Goal: Task Accomplishment & Management: Complete application form

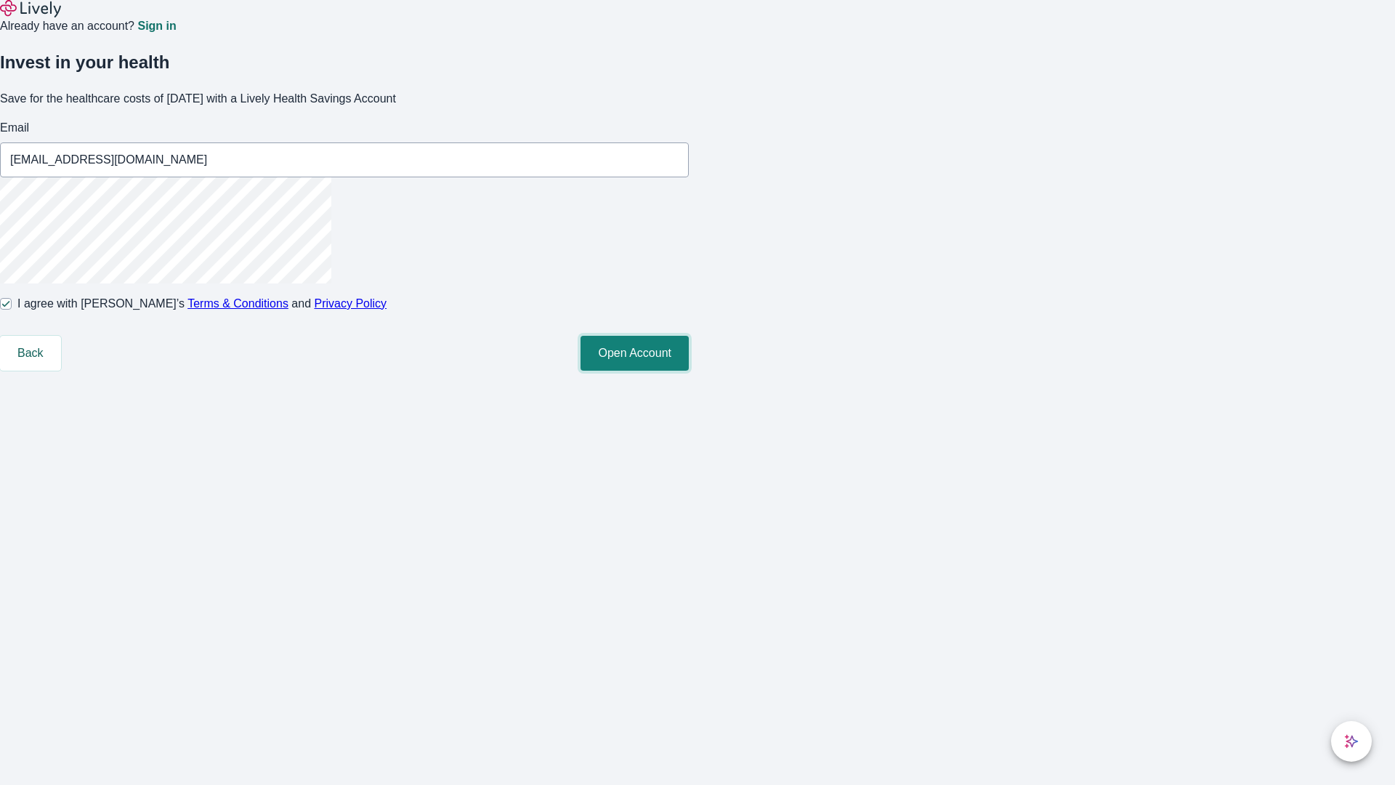
click at [689, 371] on button "Open Account" at bounding box center [635, 353] width 108 height 35
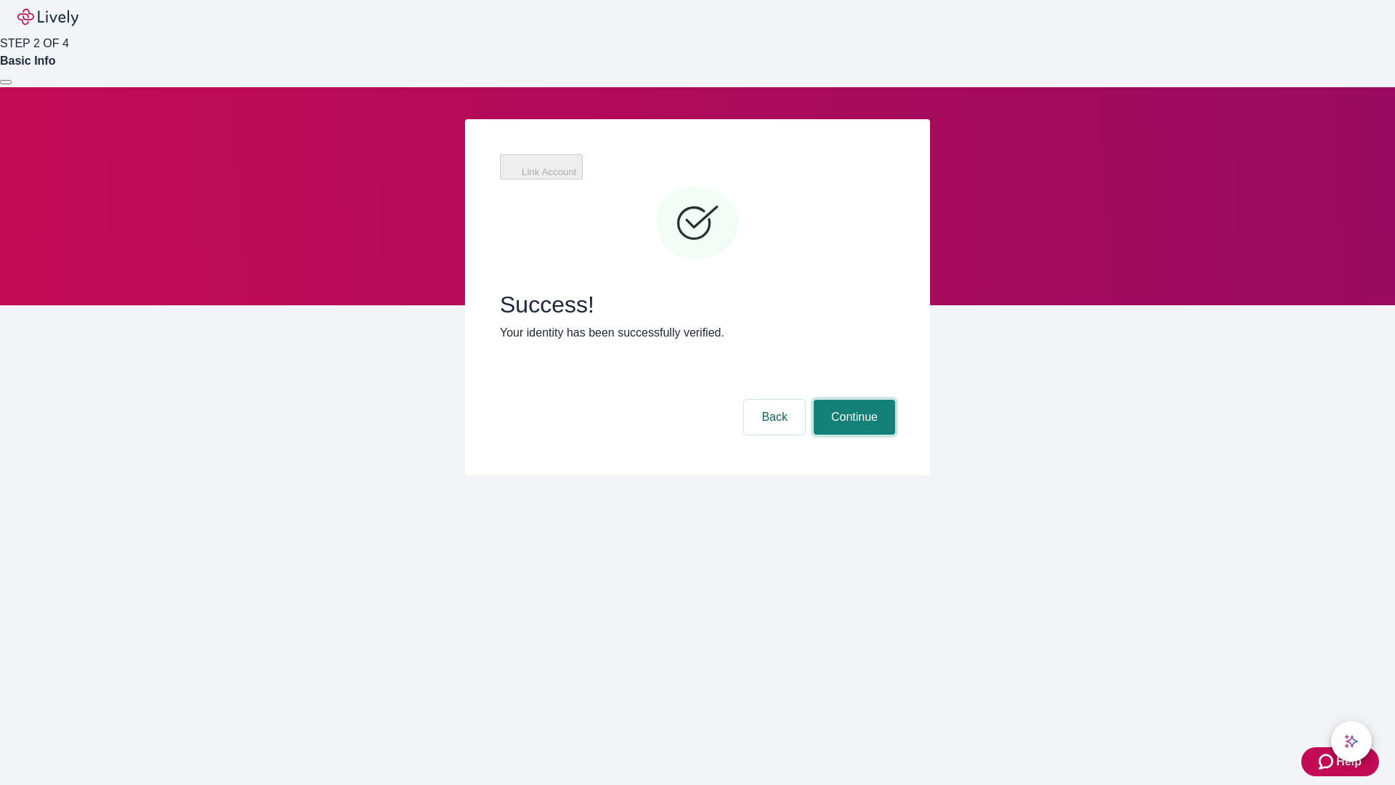
click at [852, 400] on button "Continue" at bounding box center [854, 417] width 81 height 35
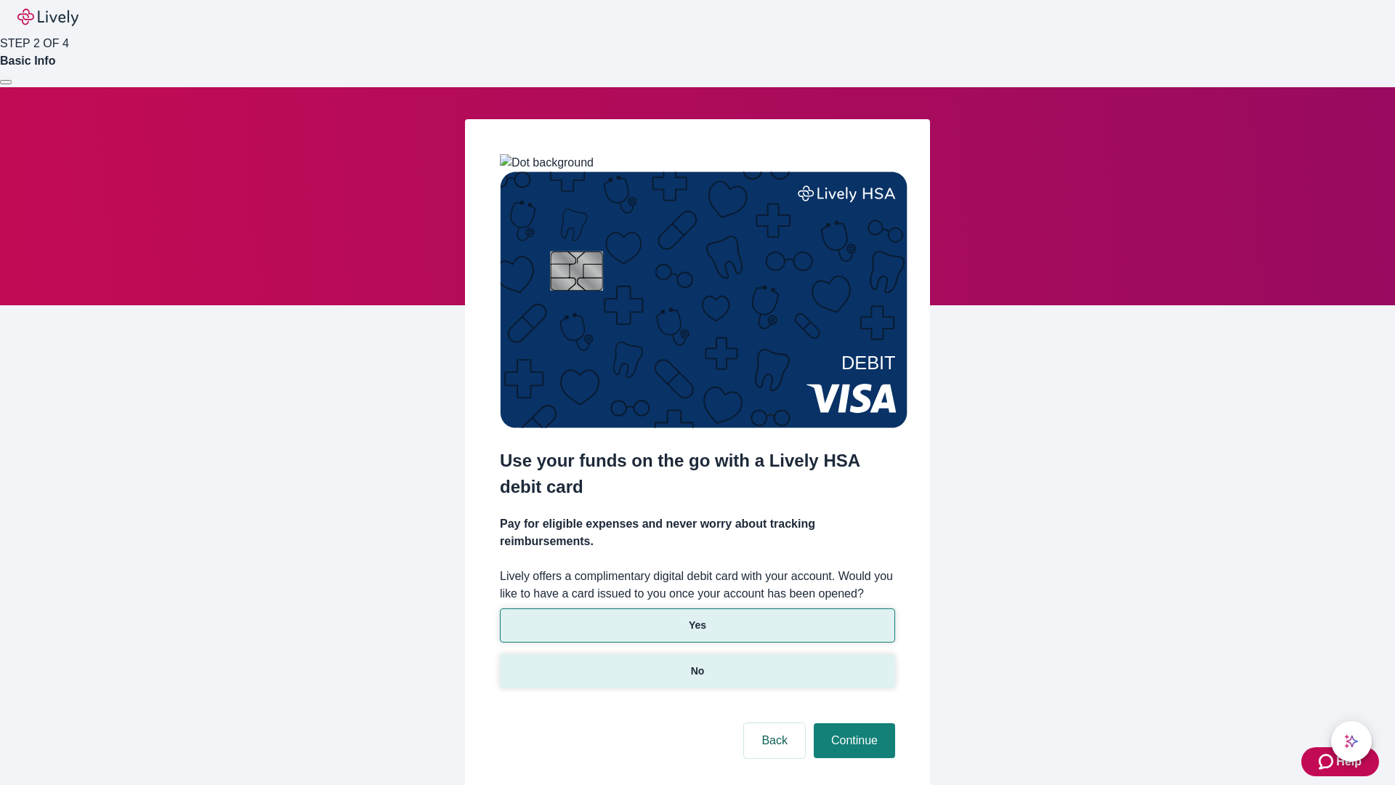
click at [697, 663] on p "No" at bounding box center [698, 670] width 14 height 15
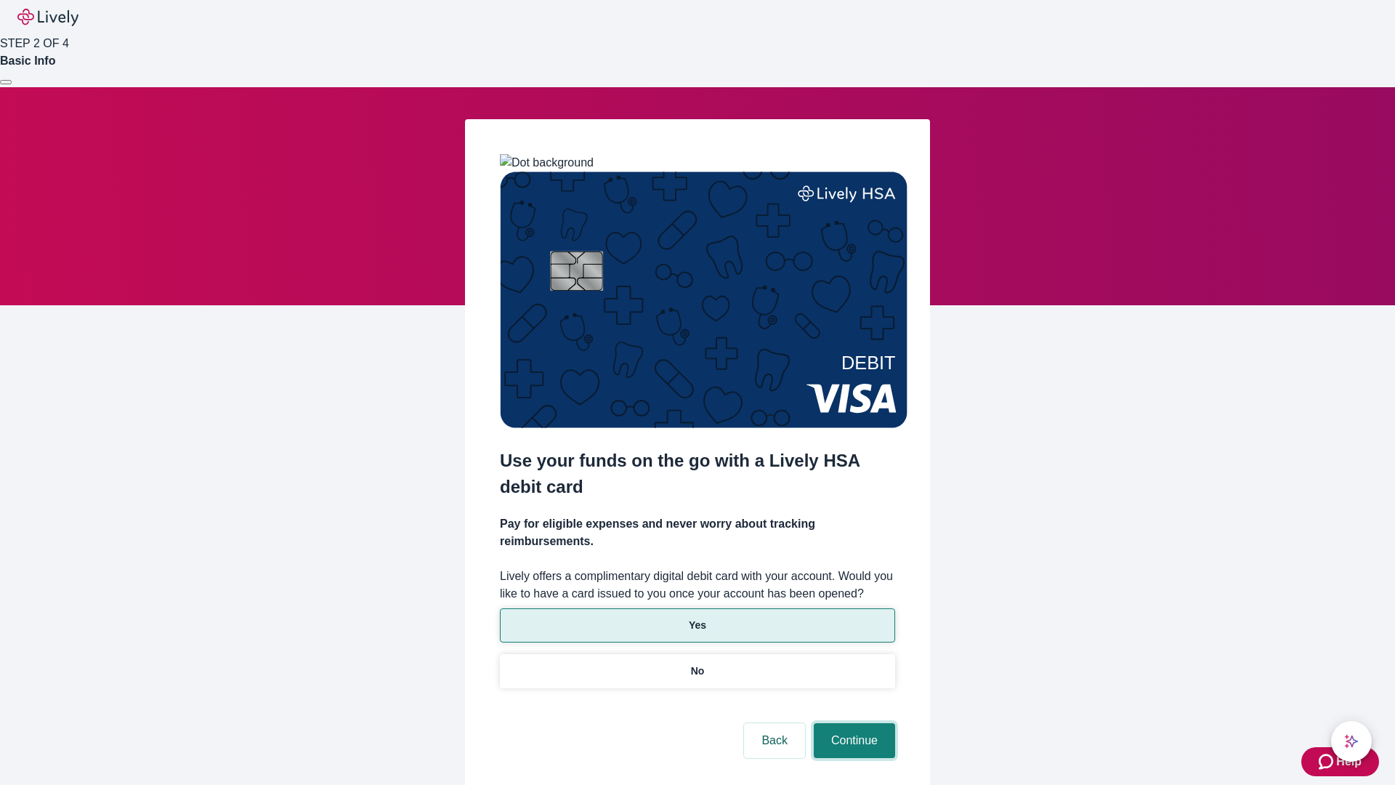
click at [852, 723] on button "Continue" at bounding box center [854, 740] width 81 height 35
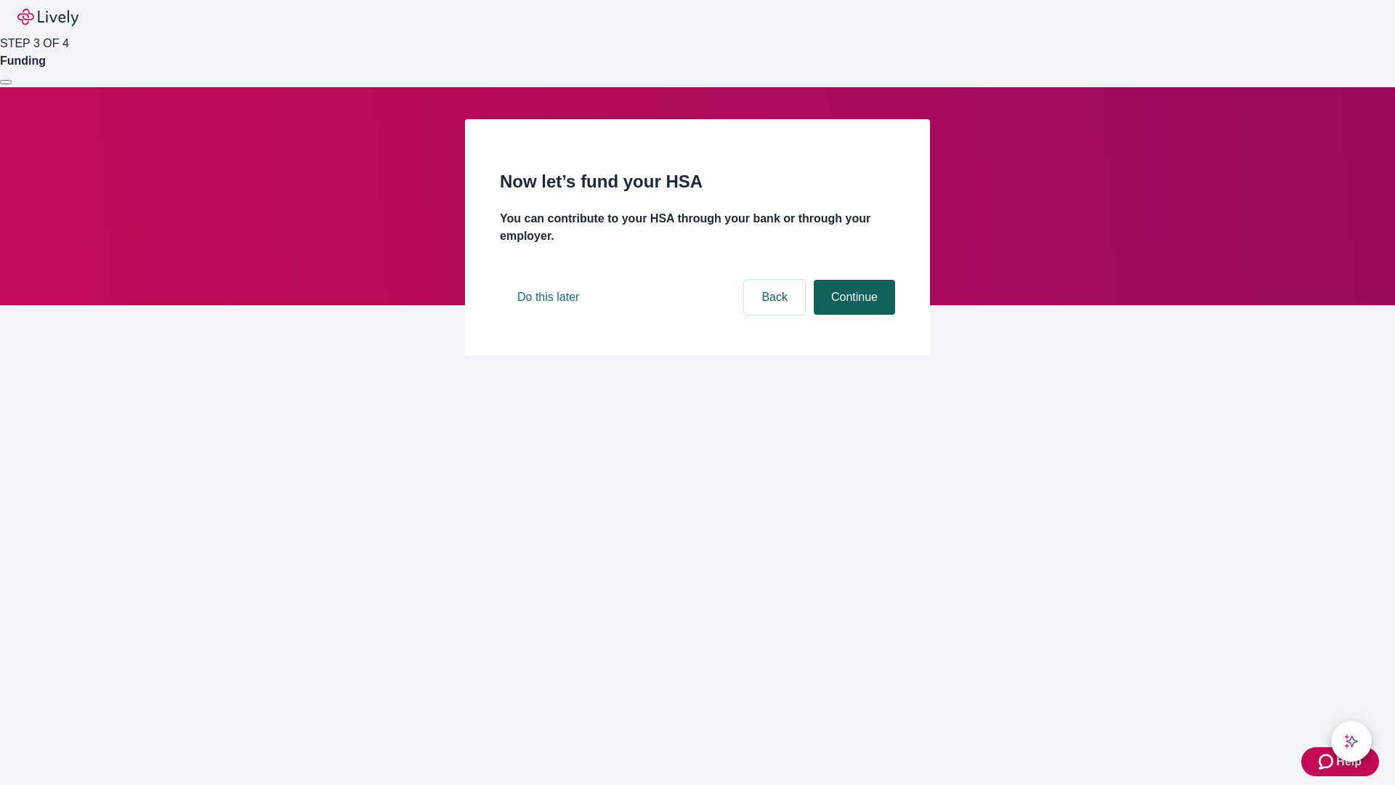
click at [852, 315] on button "Continue" at bounding box center [854, 297] width 81 height 35
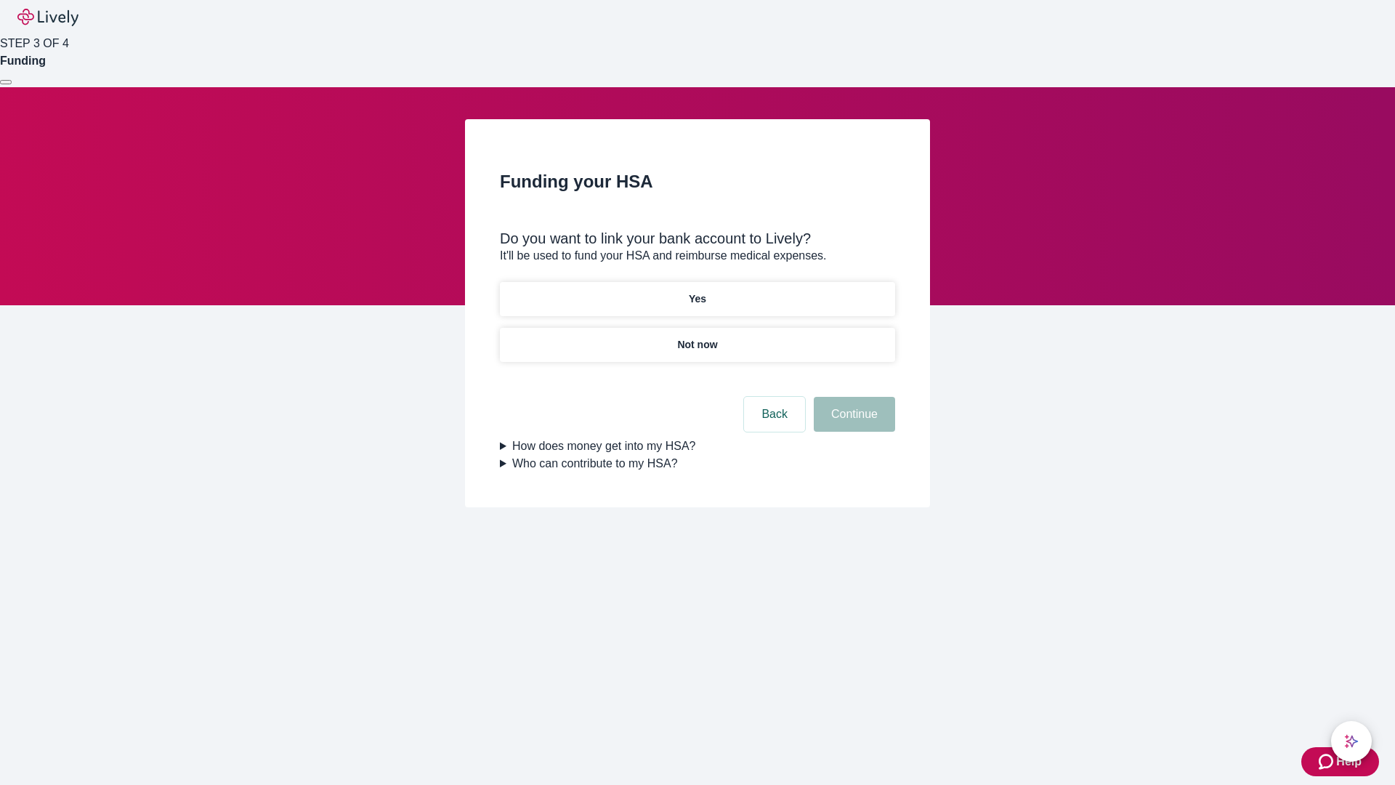
click at [697, 291] on p "Yes" at bounding box center [697, 298] width 17 height 15
click at [852, 397] on button "Continue" at bounding box center [854, 414] width 81 height 35
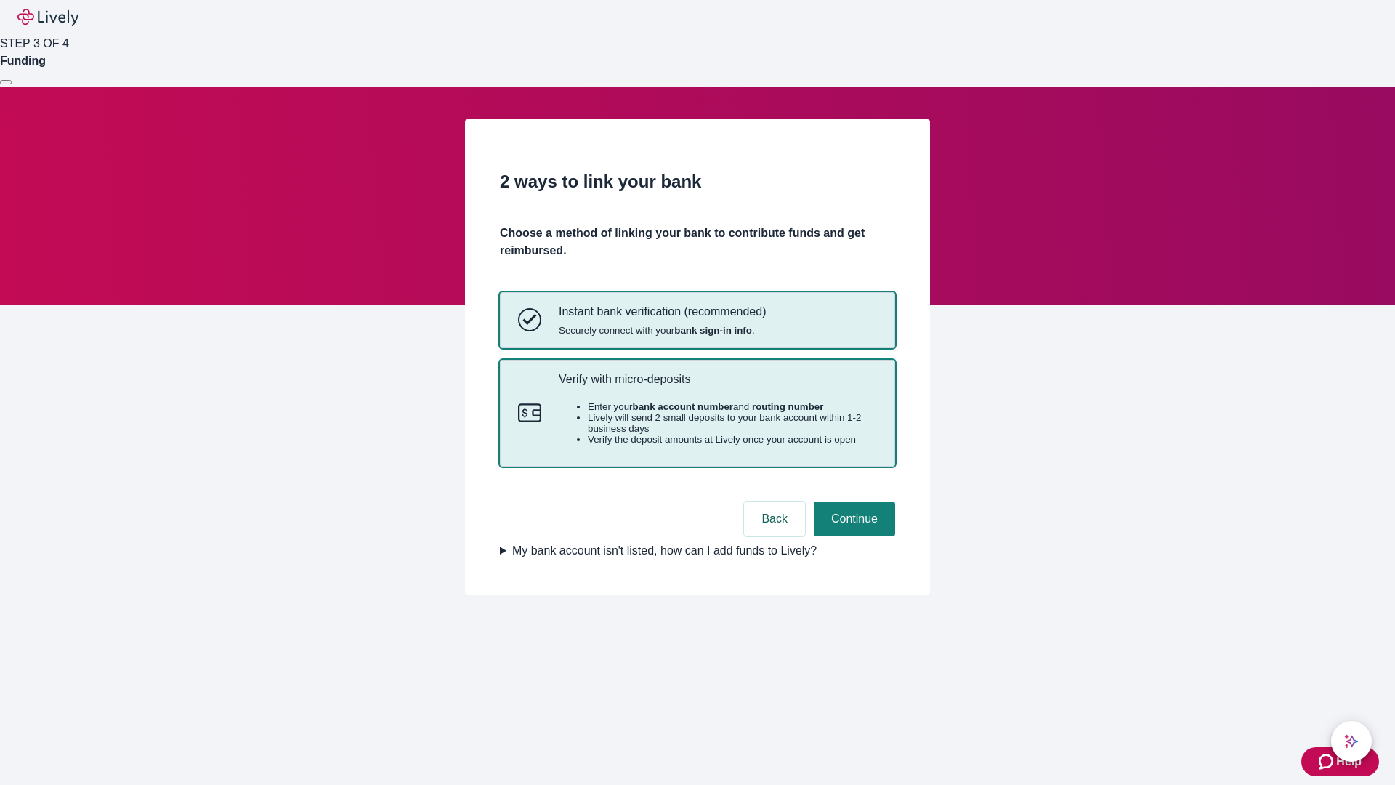
click at [717, 386] on p "Verify with micro-deposits" at bounding box center [718, 379] width 318 height 14
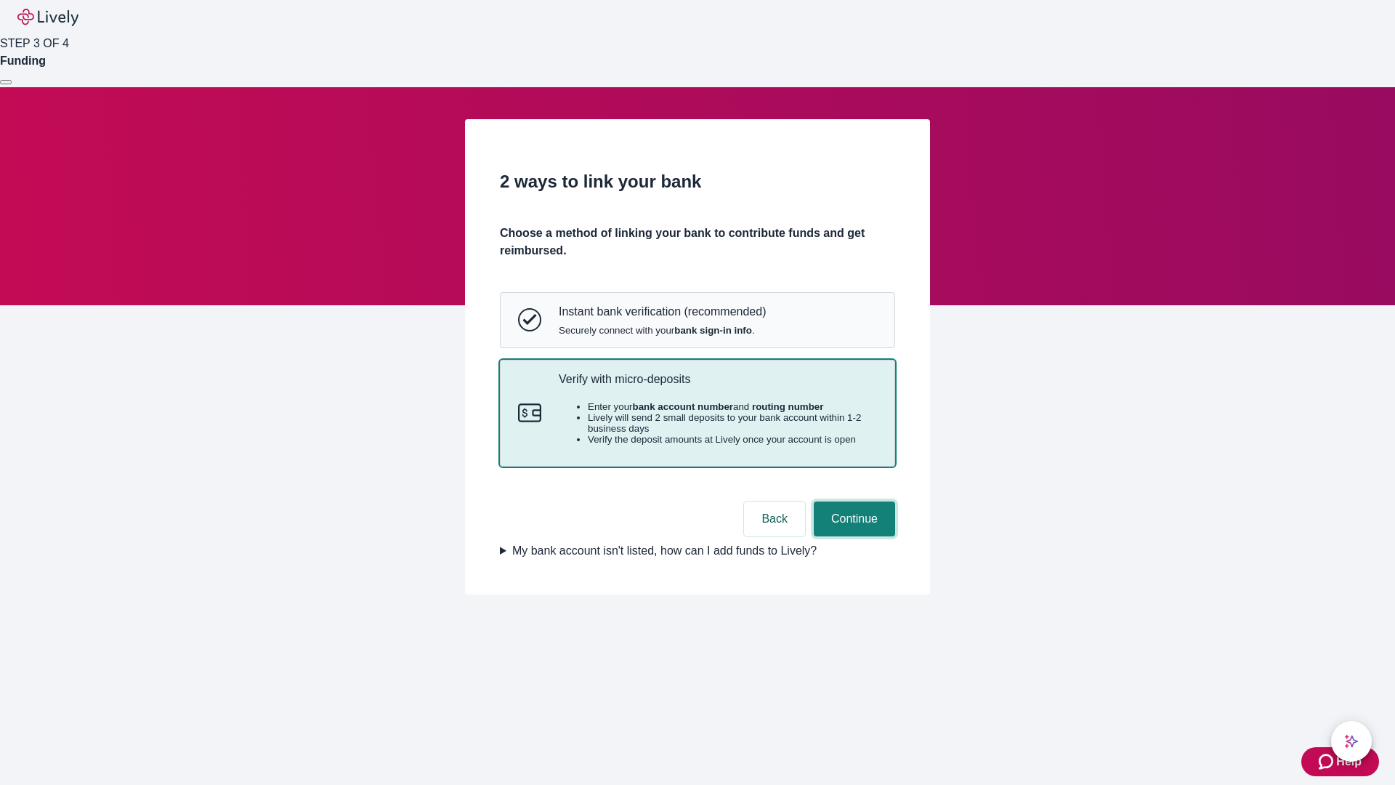
click at [852, 536] on button "Continue" at bounding box center [854, 518] width 81 height 35
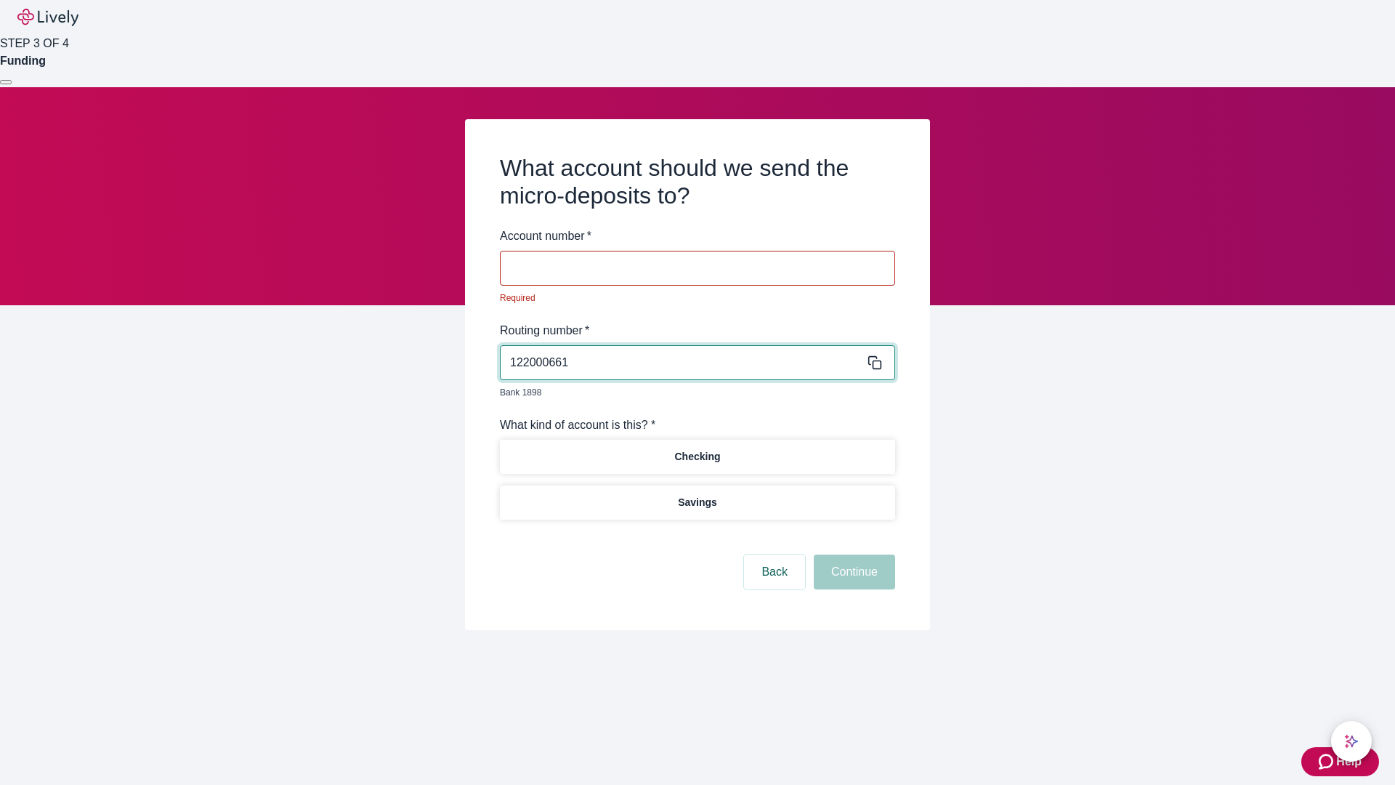
type input "122000661"
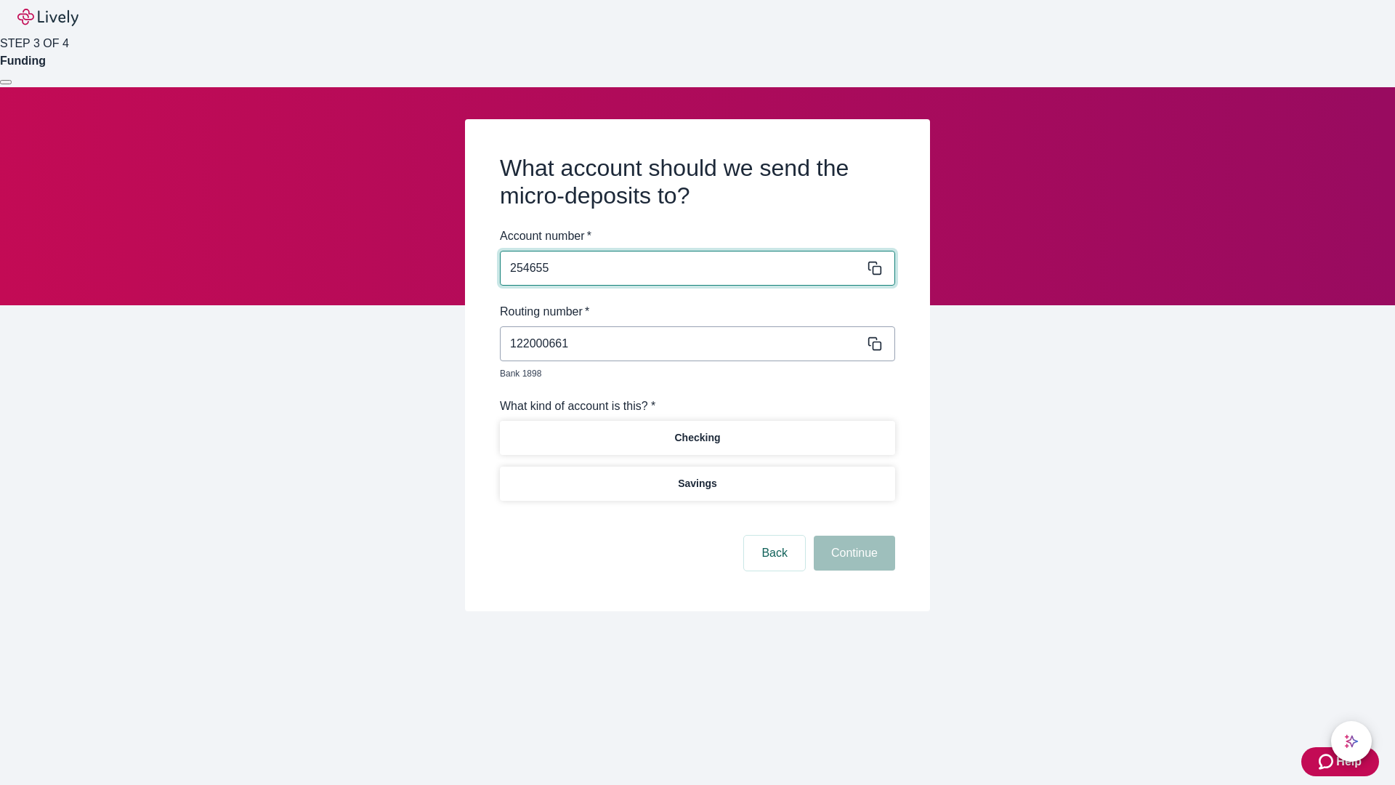
type input "254655"
click at [697, 430] on p "Checking" at bounding box center [697, 437] width 46 height 15
click at [852, 536] on button "Continue" at bounding box center [854, 553] width 81 height 35
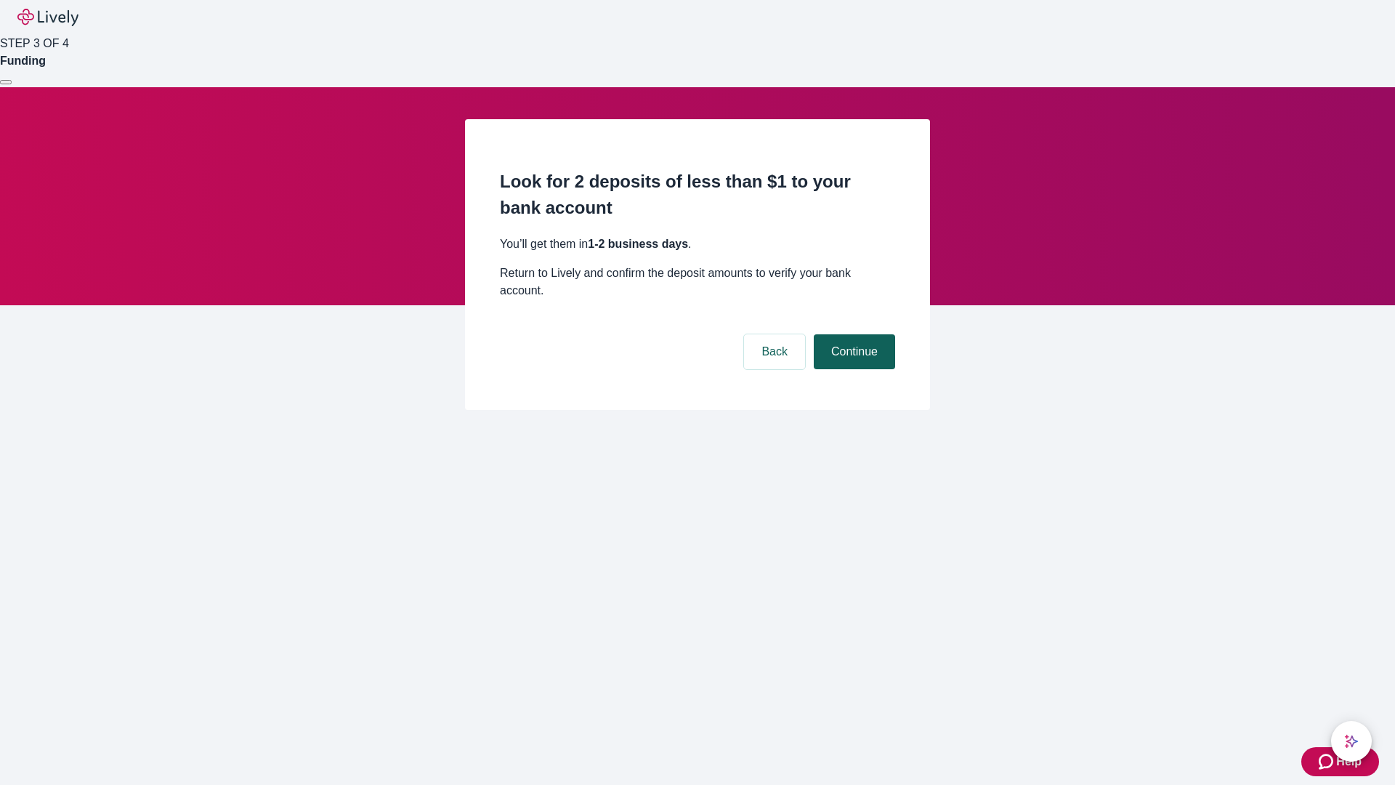
click at [852, 334] on button "Continue" at bounding box center [854, 351] width 81 height 35
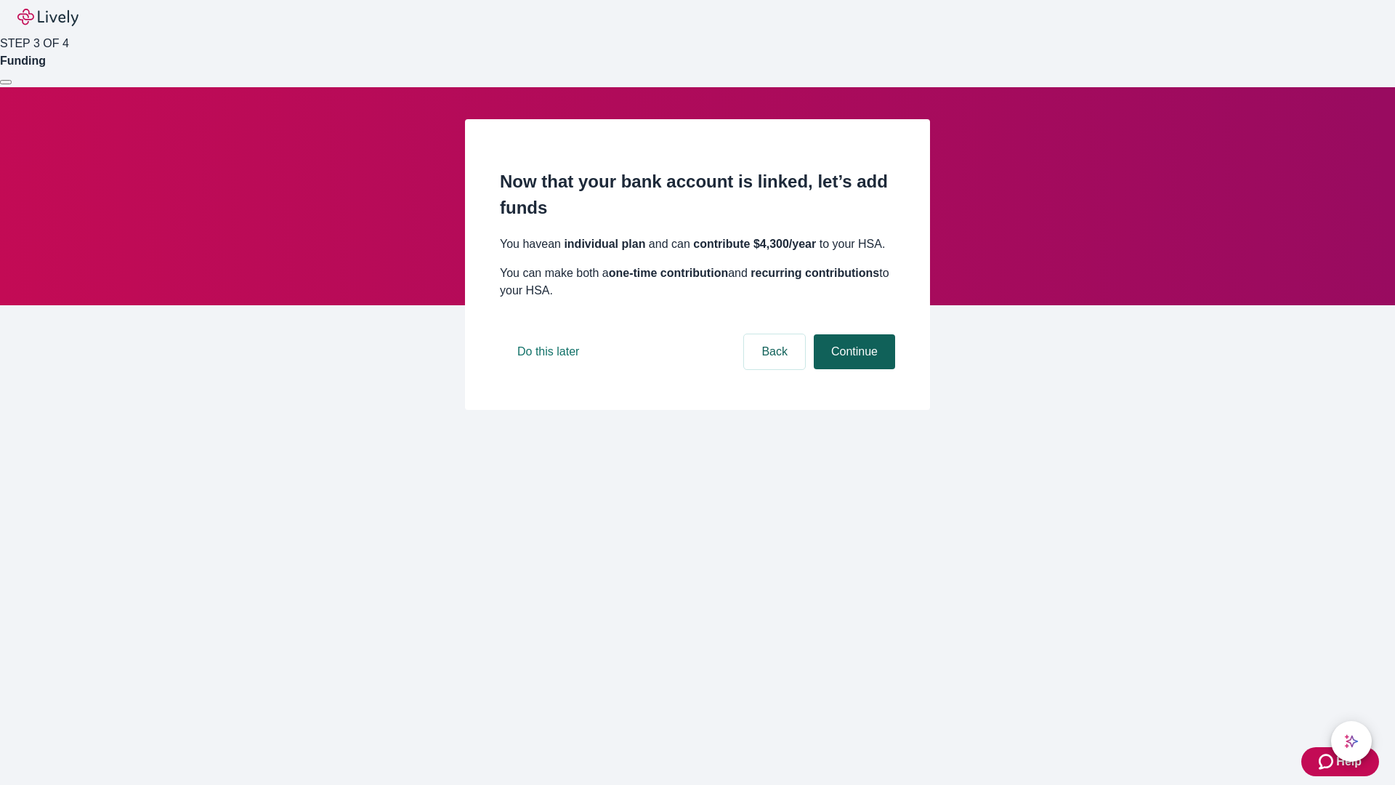
click at [852, 369] on button "Continue" at bounding box center [854, 351] width 81 height 35
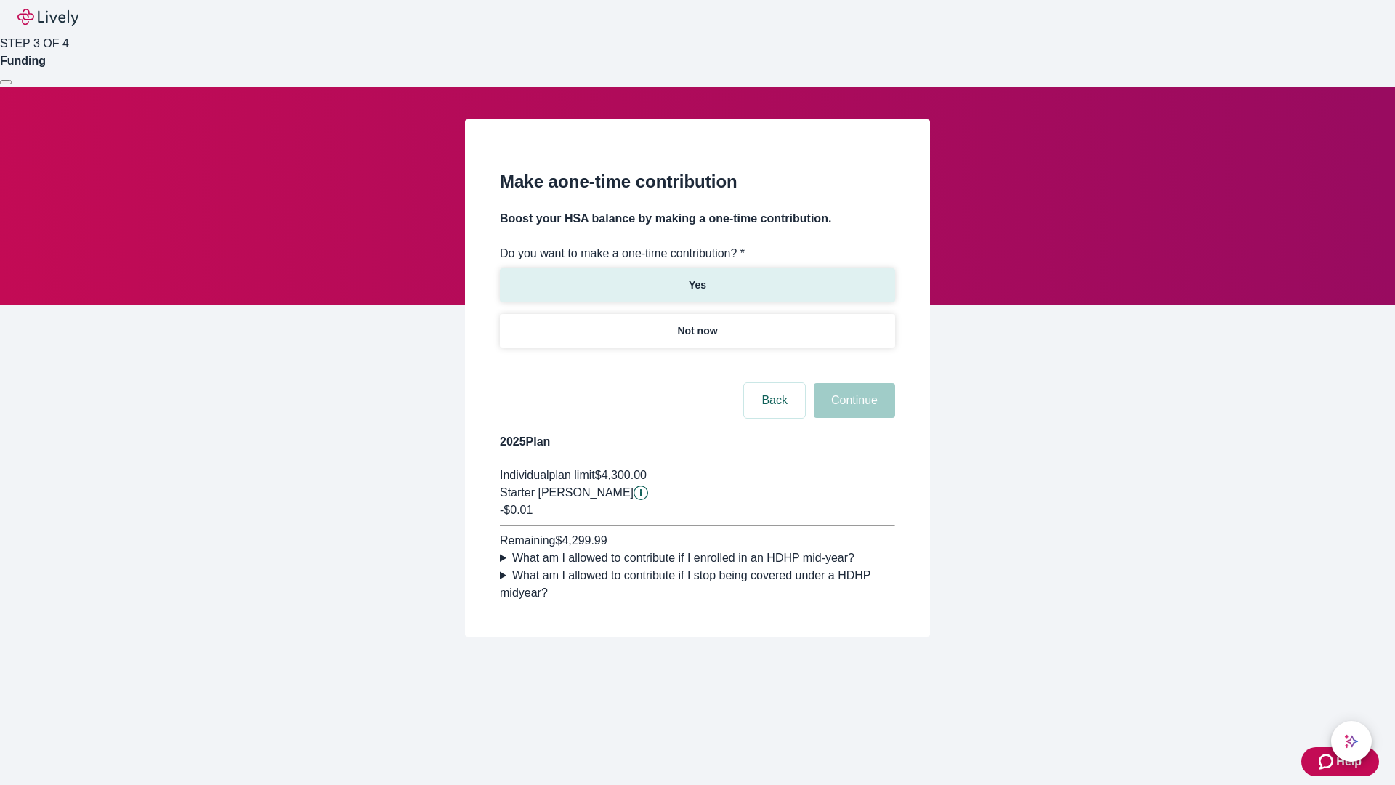
click at [697, 278] on p "Yes" at bounding box center [697, 285] width 17 height 15
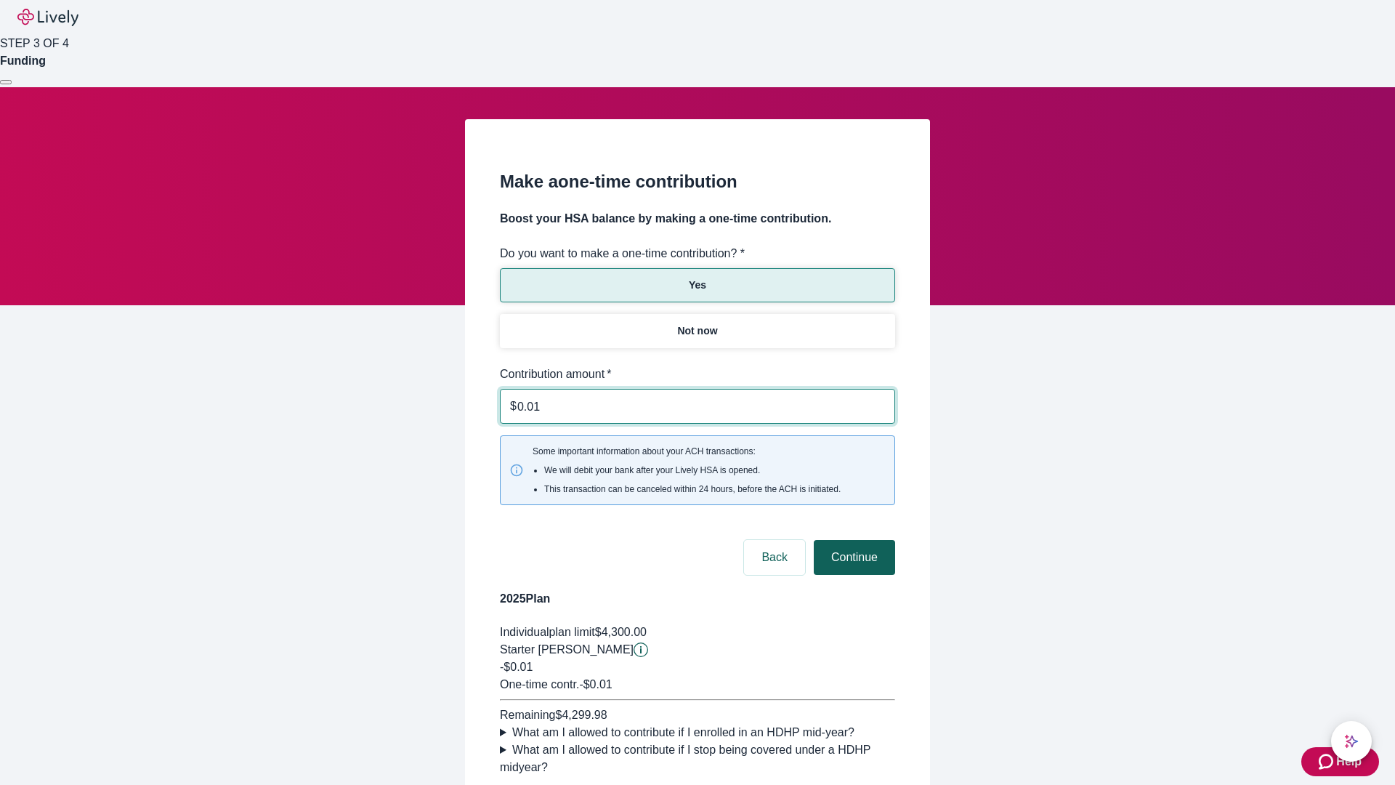
type input "0.01"
click at [852, 540] on button "Continue" at bounding box center [854, 557] width 81 height 35
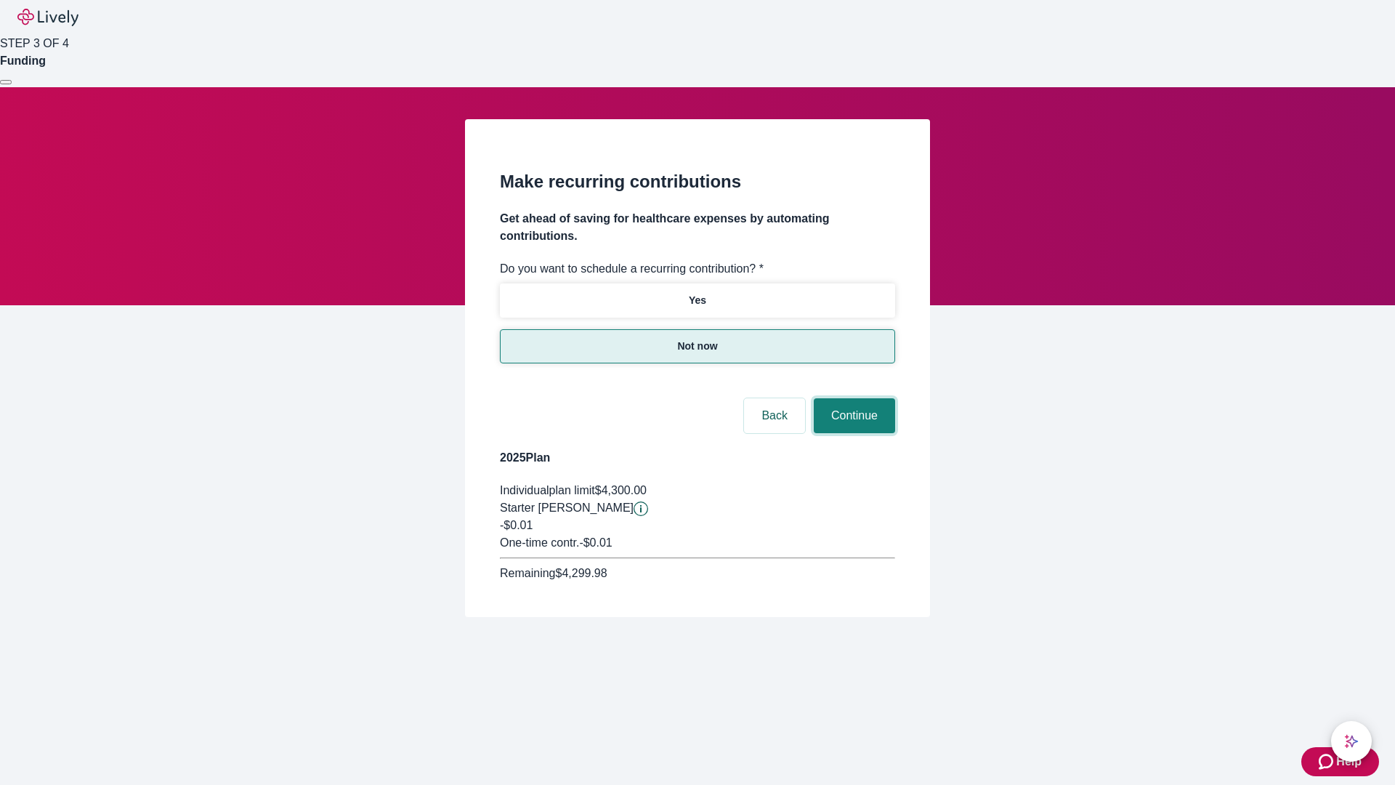
click at [852, 398] on button "Continue" at bounding box center [854, 415] width 81 height 35
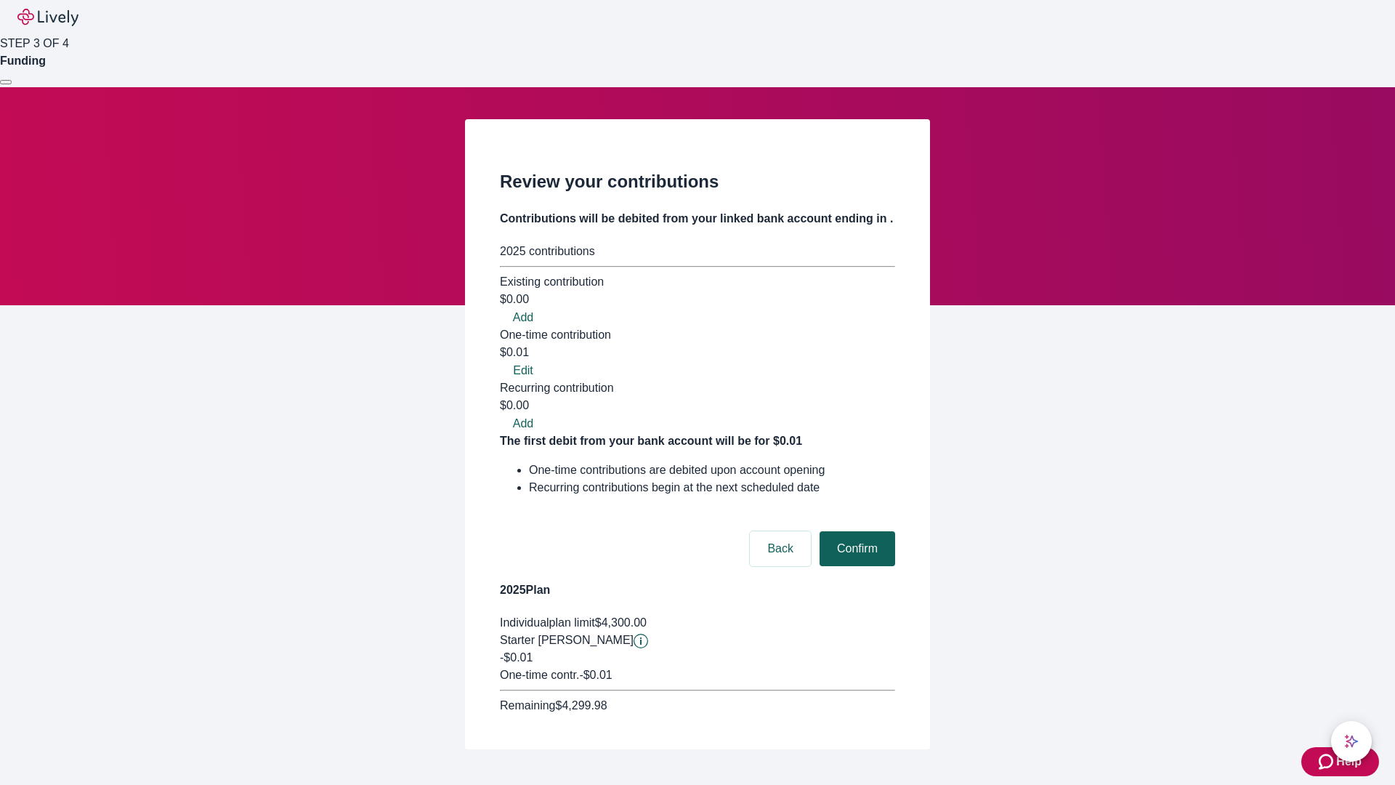
click at [855, 531] on button "Confirm" at bounding box center [858, 548] width 76 height 35
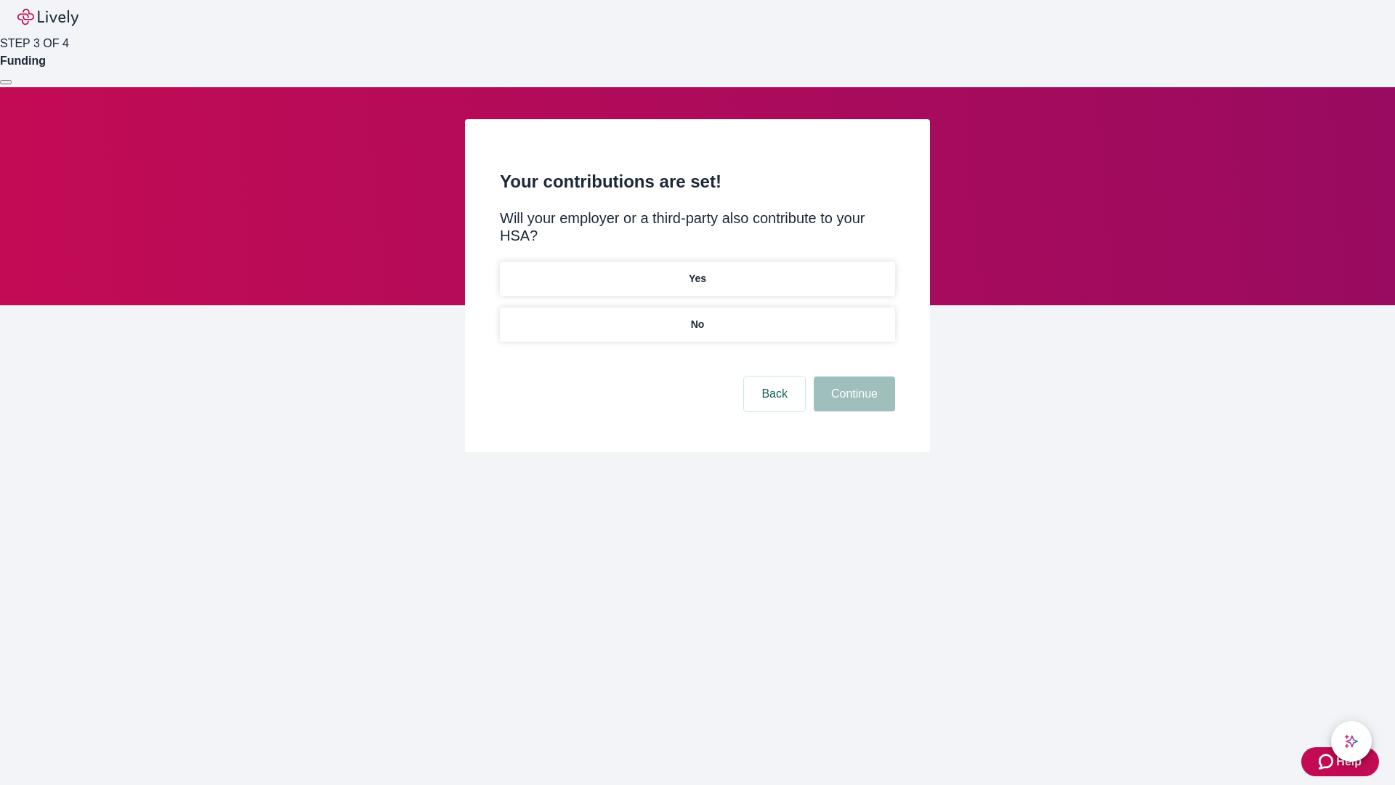
click at [697, 317] on p "No" at bounding box center [698, 324] width 14 height 15
click at [852, 376] on button "Continue" at bounding box center [854, 393] width 81 height 35
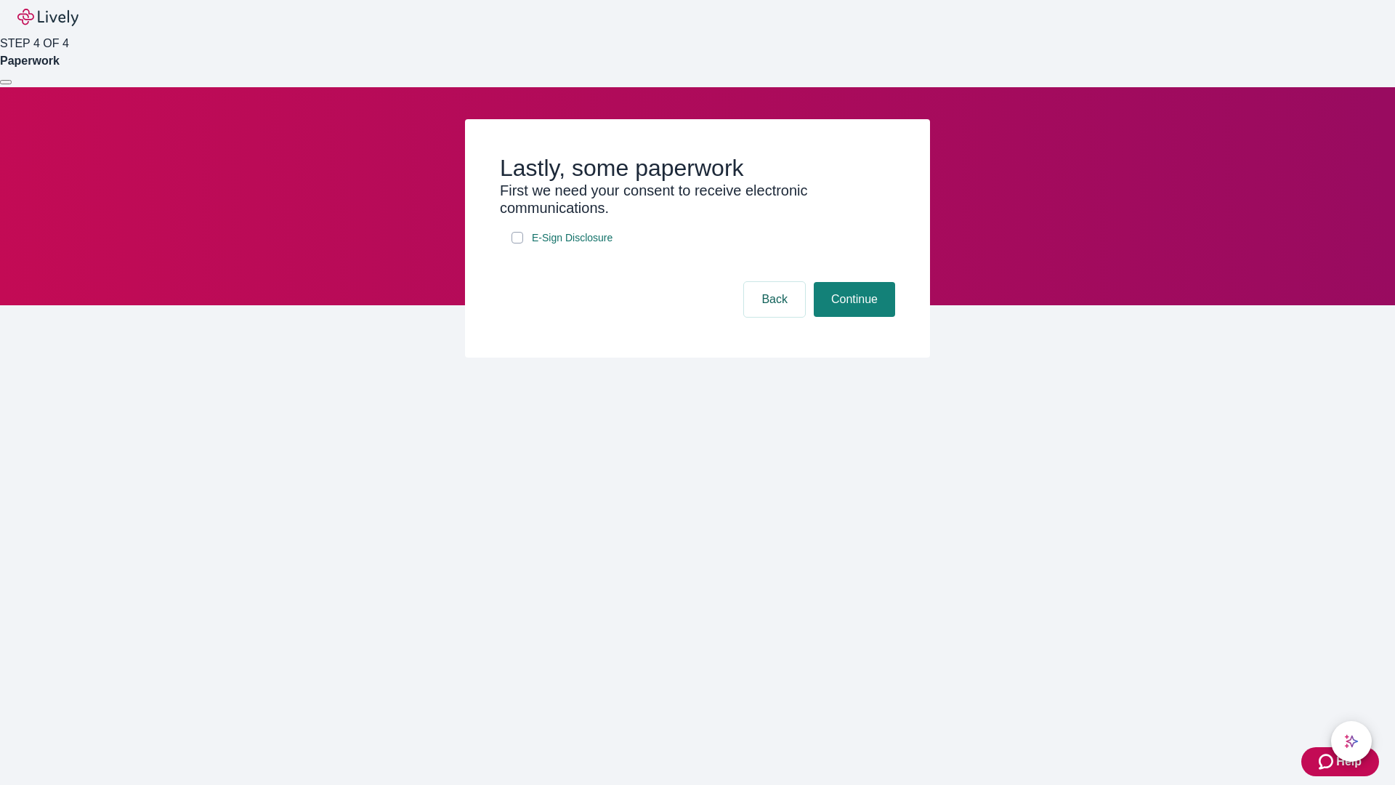
click at [517, 243] on input "E-Sign Disclosure" at bounding box center [518, 238] width 12 height 12
checkbox input "true"
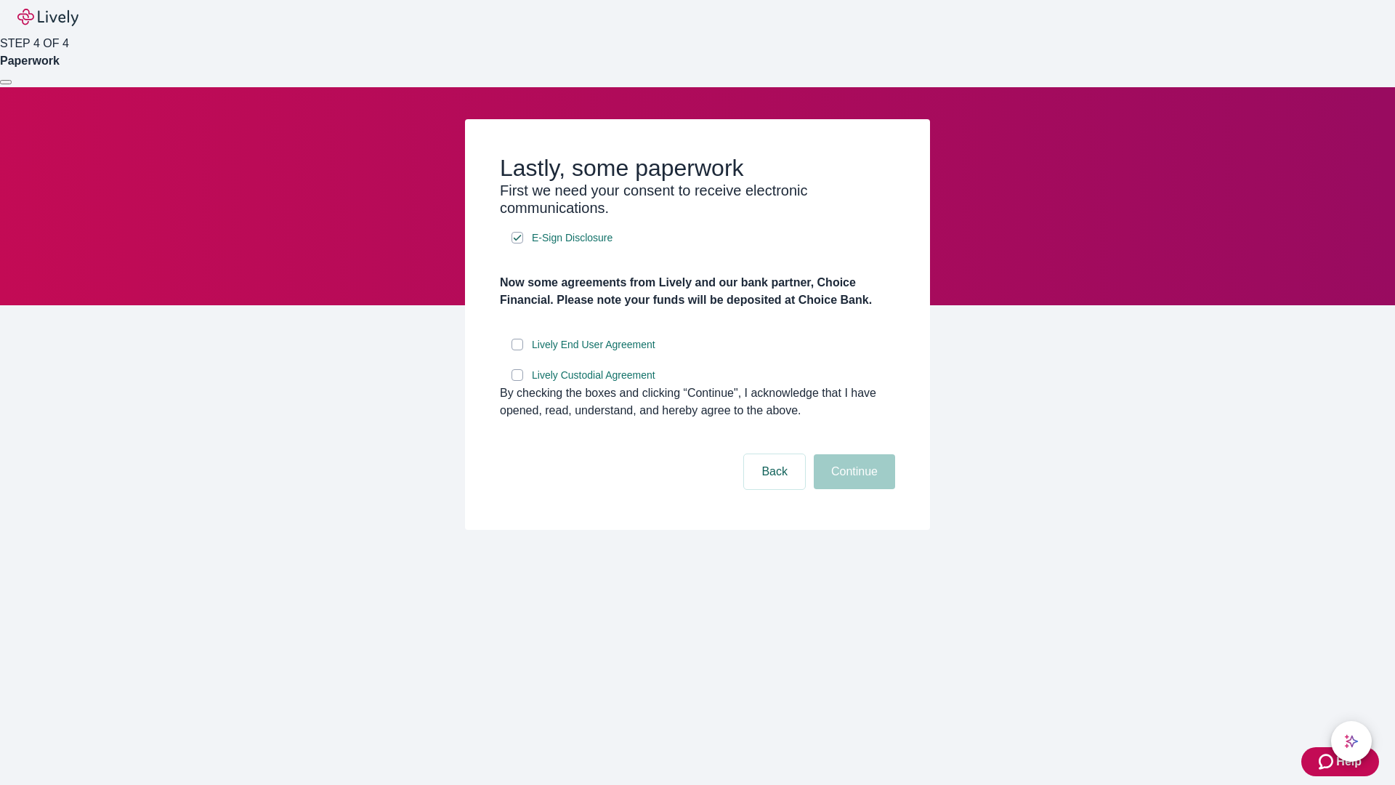
click at [517, 350] on input "Lively End User Agreement" at bounding box center [518, 345] width 12 height 12
checkbox input "true"
click at [517, 381] on input "Lively Custodial Agreement" at bounding box center [518, 375] width 12 height 12
checkbox input "true"
click at [852, 489] on button "Continue" at bounding box center [854, 471] width 81 height 35
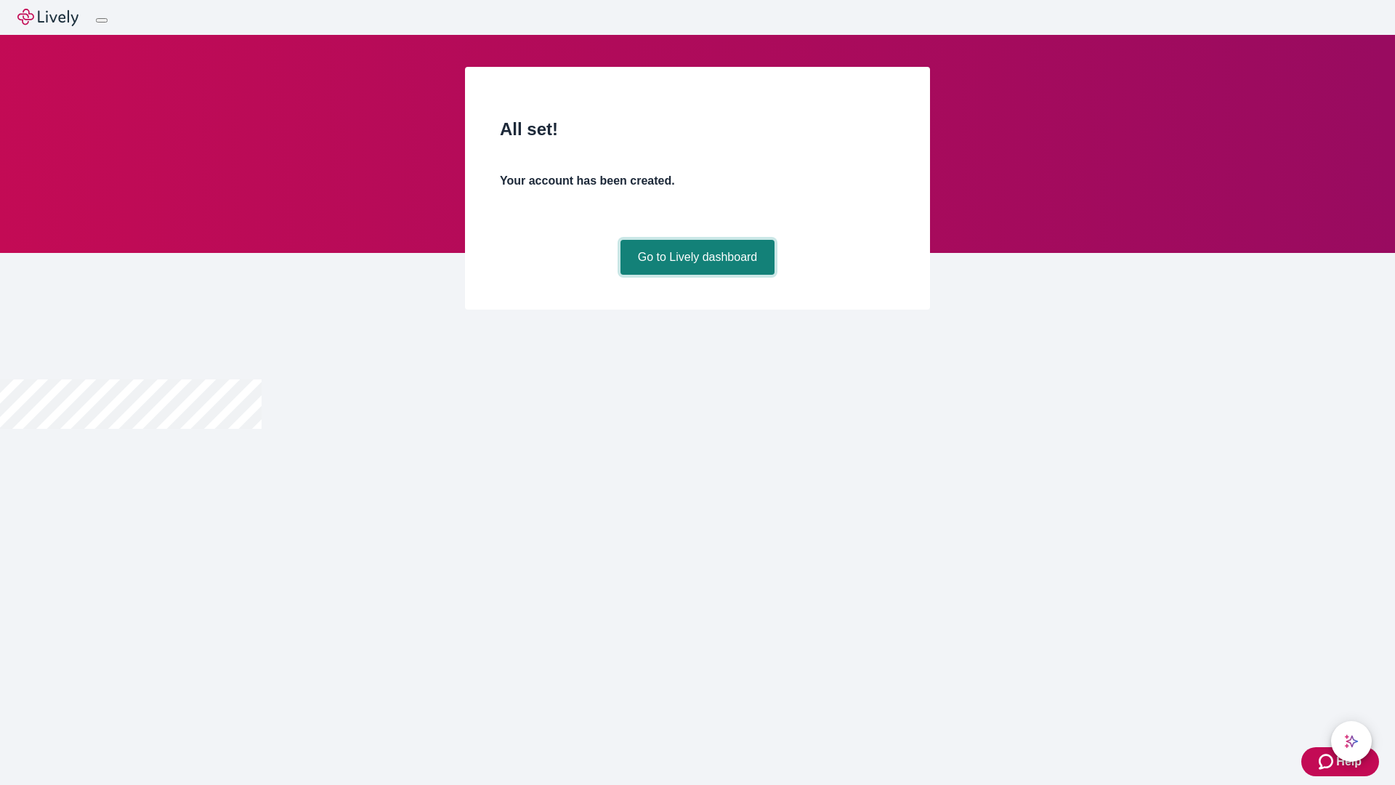
click at [697, 275] on link "Go to Lively dashboard" at bounding box center [698, 257] width 155 height 35
